Goal: Task Accomplishment & Management: Use online tool/utility

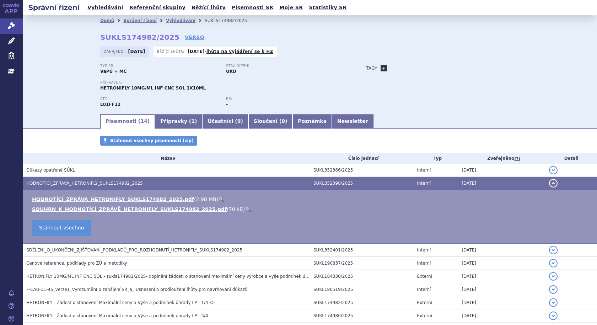
click at [380, 68] on link "+" at bounding box center [383, 68] width 6 height 6
click at [394, 69] on span at bounding box center [415, 68] width 51 height 9
type input "SCLC ext"
click at [447, 67] on button "Přidat" at bounding box center [452, 68] width 18 height 9
select select
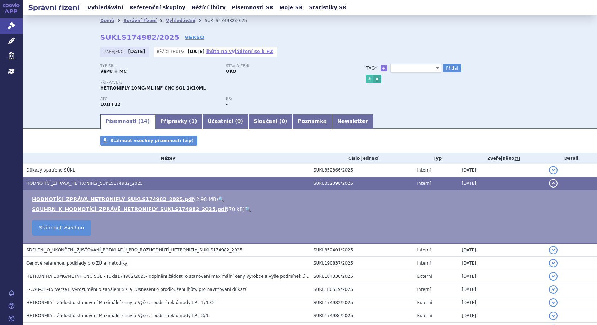
click at [231, 51] on link "lhůta na vyjádření se k HZ" at bounding box center [239, 51] width 67 height 5
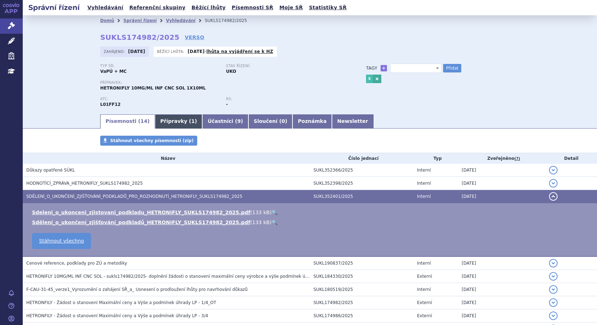
click at [169, 121] on link "Přípravky ( 1 )" at bounding box center [178, 121] width 47 height 14
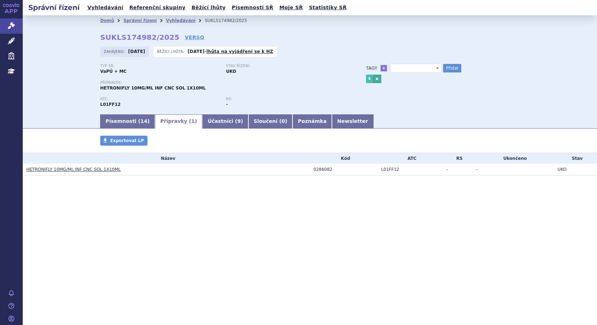
click at [72, 170] on link "HETRONIFLY 10MG/ML INF CNC SOL 1X10ML" at bounding box center [73, 169] width 94 height 5
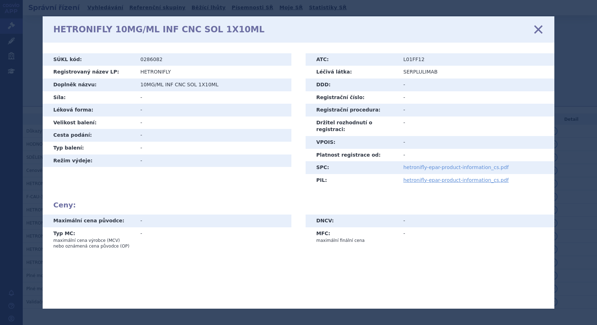
click at [420, 164] on link "hetronifly-epar-product-information_cs.pdf" at bounding box center [456, 167] width 106 height 6
click at [537, 25] on icon at bounding box center [538, 29] width 15 height 15
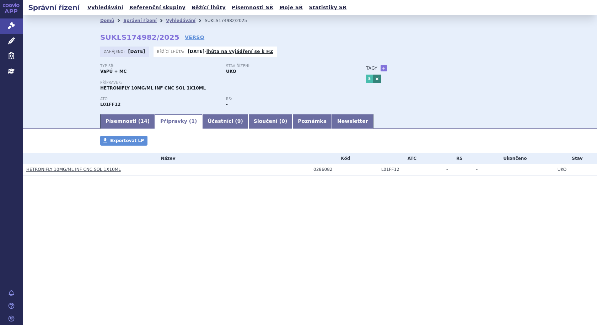
click at [376, 80] on link at bounding box center [377, 79] width 9 height 9
click at [384, 68] on link "+" at bounding box center [383, 68] width 6 height 6
click at [399, 69] on span at bounding box center [415, 68] width 51 height 9
type input "ES-SCLC"
select select "ES-SCLC"
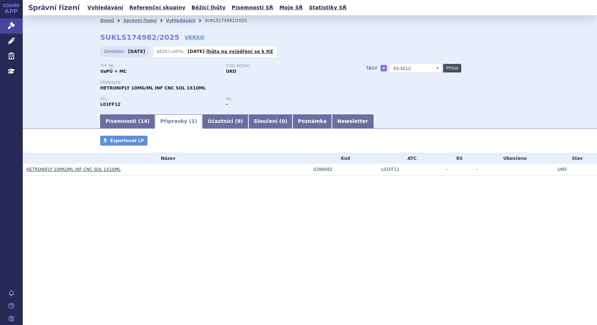
click at [449, 67] on button "Přidat" at bounding box center [452, 68] width 18 height 9
select select
click at [400, 96] on div "Typ SŘ: VaPÚ + MC Stav řízení: UKO Přípravek: HETRONIFLY 10MG/ML INF CNC SOL 1X…" at bounding box center [309, 88] width 419 height 49
